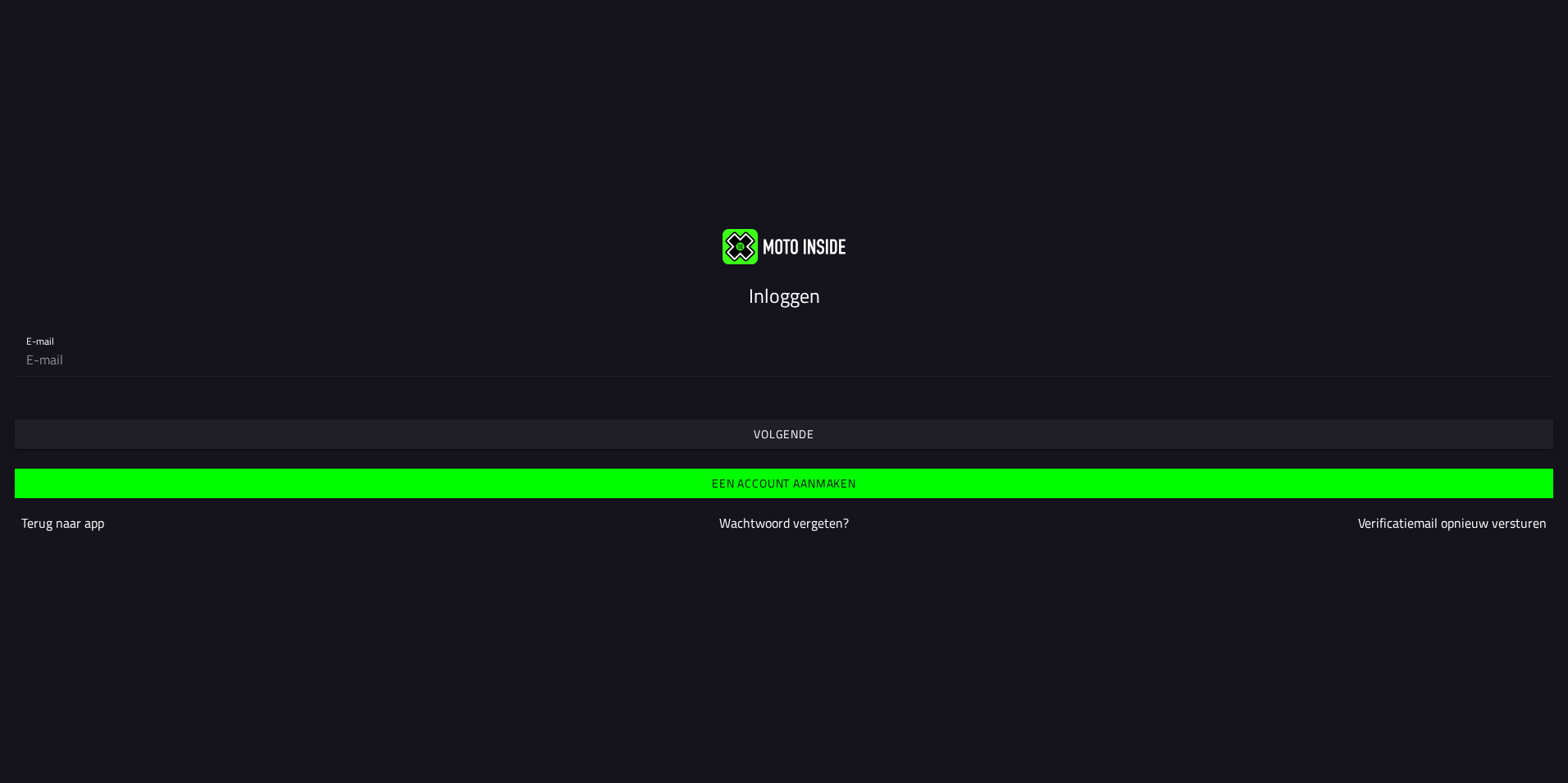
click at [48, 351] on input "email" at bounding box center [784, 360] width 1516 height 33
type input "[EMAIL_ADDRESS][DOMAIN_NAME]"
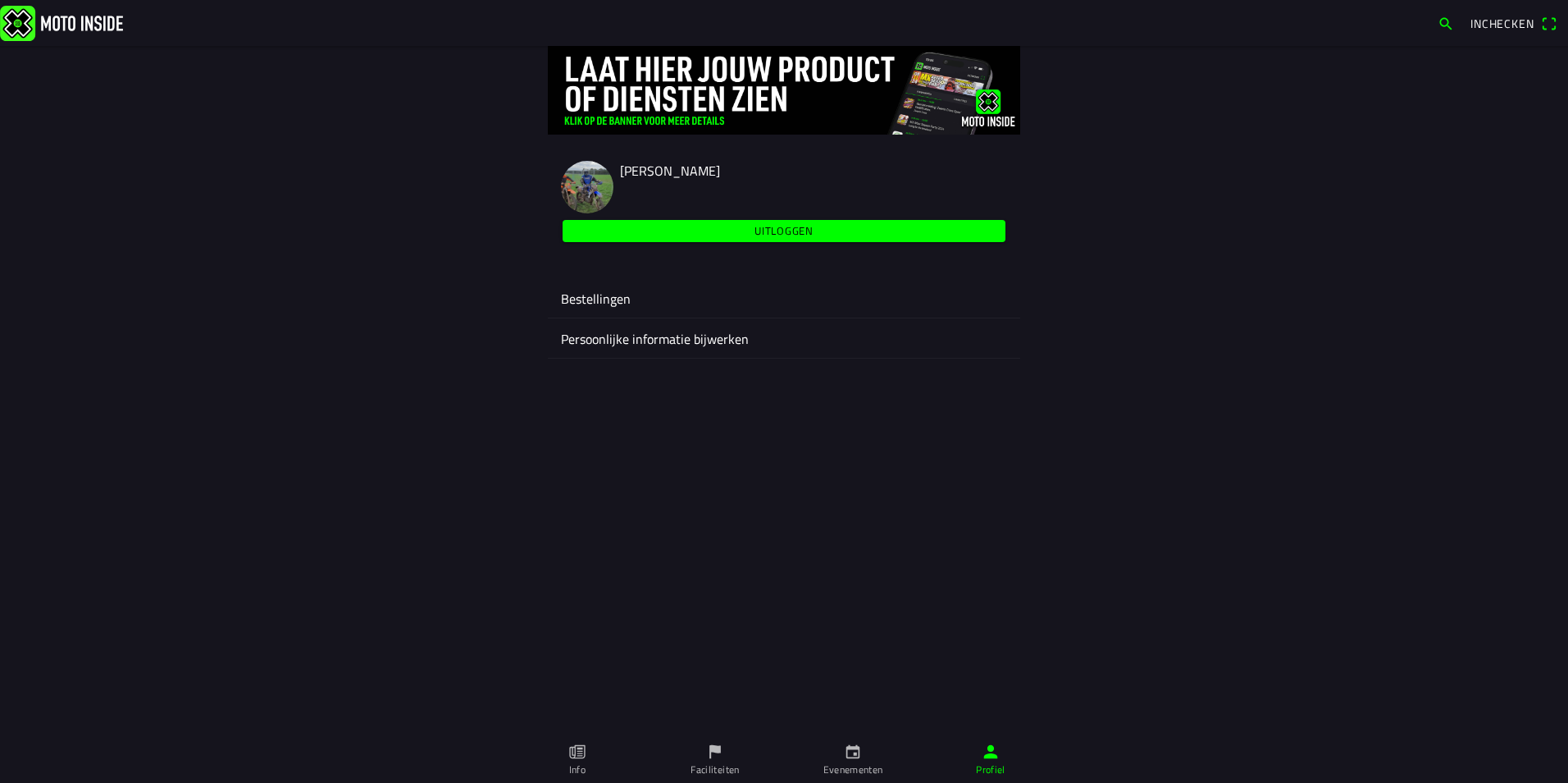
click at [844, 756] on icon "calendar" at bounding box center [853, 752] width 18 height 18
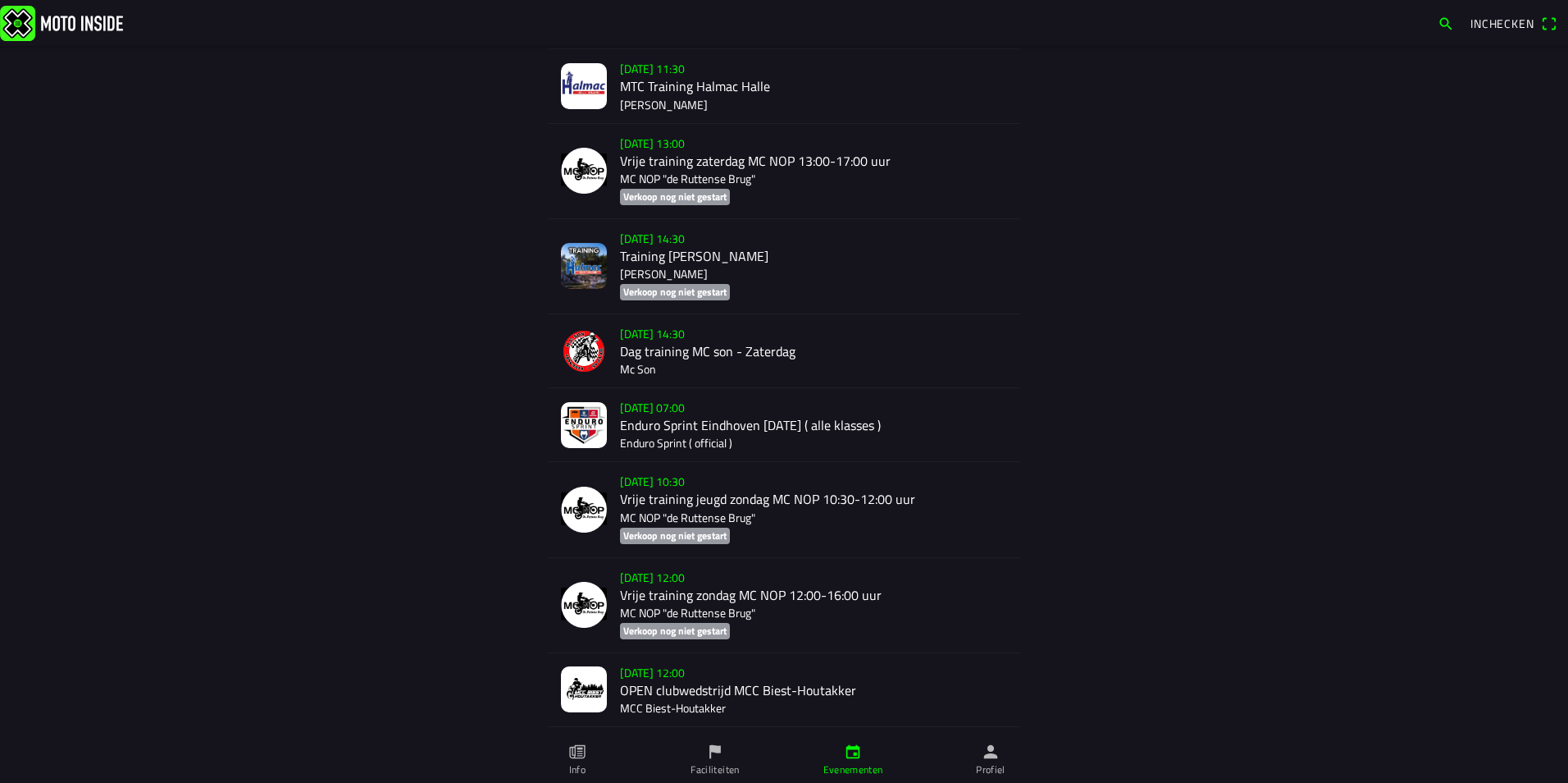
scroll to position [2709, 0]
